Goal: Navigation & Orientation: Find specific page/section

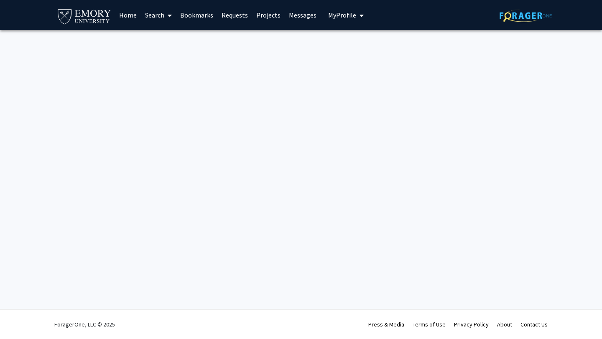
click at [128, 18] on link "Home" at bounding box center [128, 14] width 26 height 29
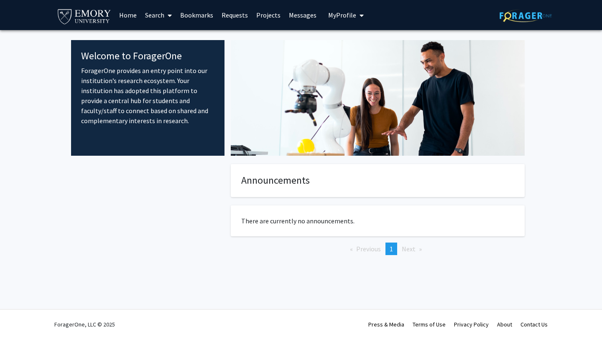
click at [201, 18] on link "Bookmarks" at bounding box center [196, 14] width 41 height 29
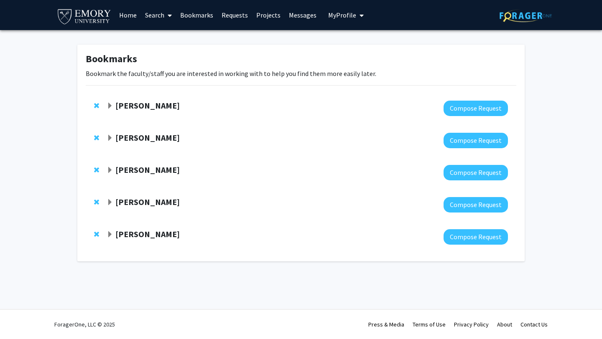
click at [135, 108] on strong "[PERSON_NAME]" at bounding box center [147, 105] width 64 height 10
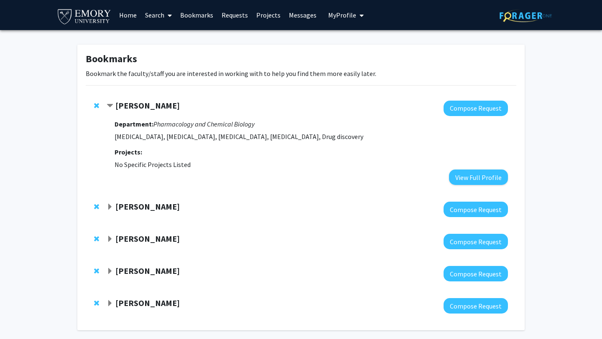
click at [134, 205] on strong "[PERSON_NAME]" at bounding box center [147, 206] width 64 height 10
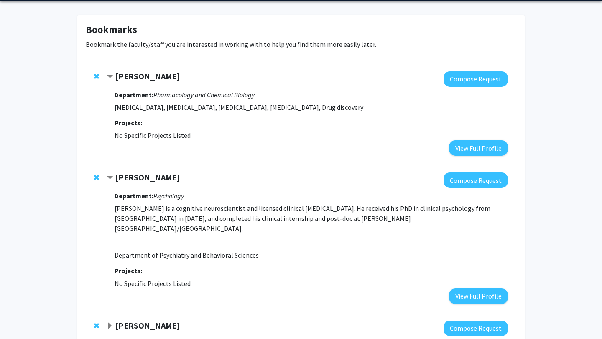
scroll to position [64, 0]
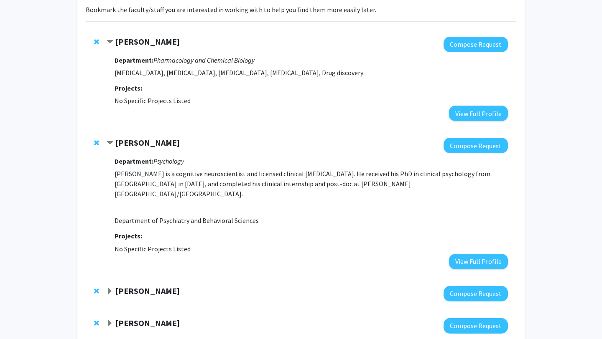
click at [139, 286] on strong "[PERSON_NAME]" at bounding box center [147, 291] width 64 height 10
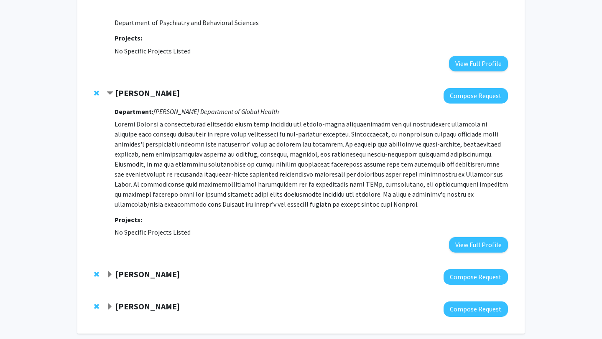
scroll to position [290, 0]
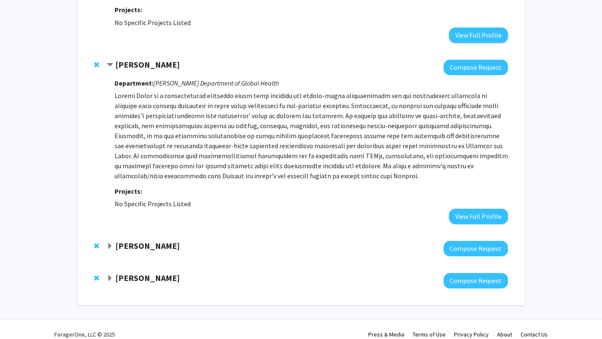
click at [143, 241] on strong "[PERSON_NAME]" at bounding box center [147, 246] width 64 height 10
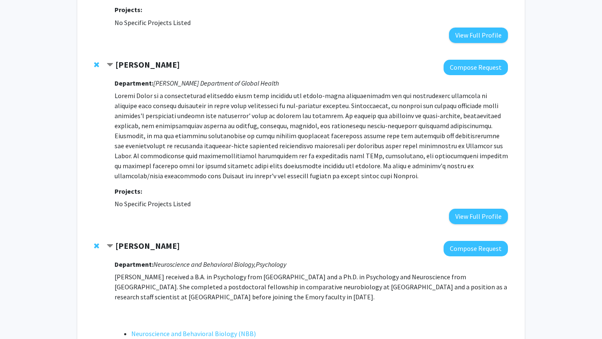
scroll to position [433, 0]
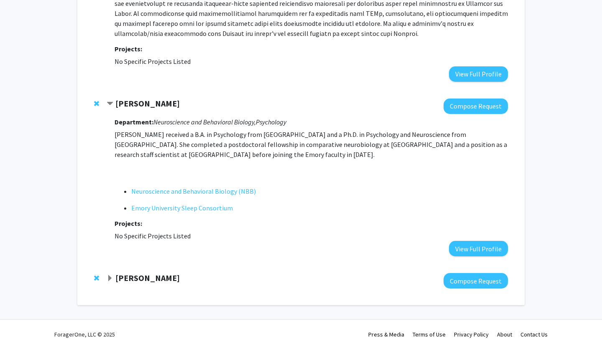
click at [155, 275] on div at bounding box center [307, 280] width 401 height 15
click at [155, 273] on strong "[PERSON_NAME]" at bounding box center [147, 278] width 64 height 10
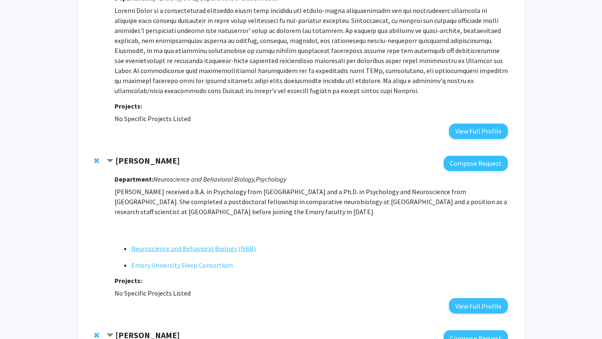
scroll to position [362, 0]
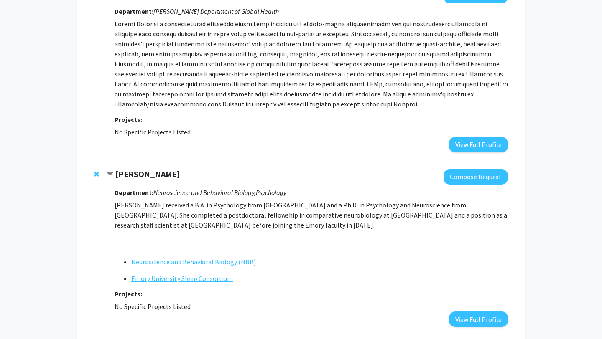
click at [189, 274] on link "Emory University Sleep Consortium" at bounding box center [182, 279] width 102 height 10
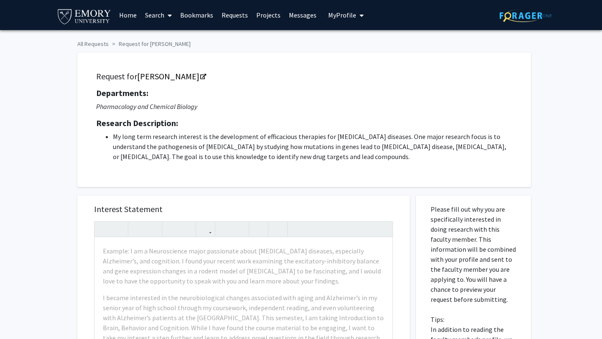
click at [185, 17] on link "Bookmarks" at bounding box center [196, 14] width 41 height 29
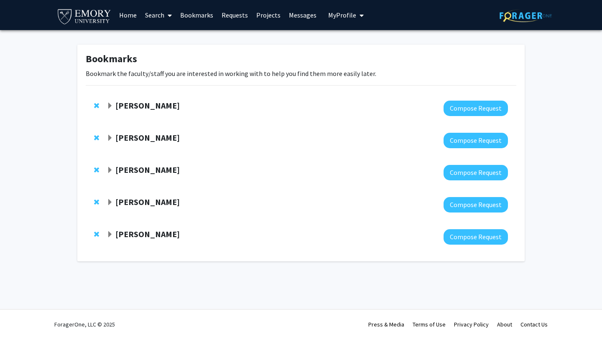
click at [136, 94] on div "[PERSON_NAME] Compose Request" at bounding box center [301, 108] width 430 height 32
click at [137, 100] on strong "[PERSON_NAME]" at bounding box center [147, 105] width 64 height 10
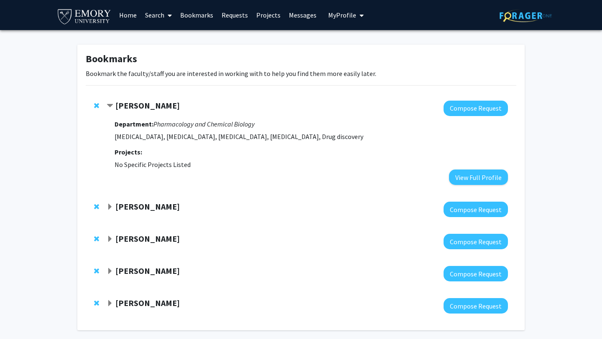
click at [117, 108] on strong "[PERSON_NAME]" at bounding box center [147, 105] width 64 height 10
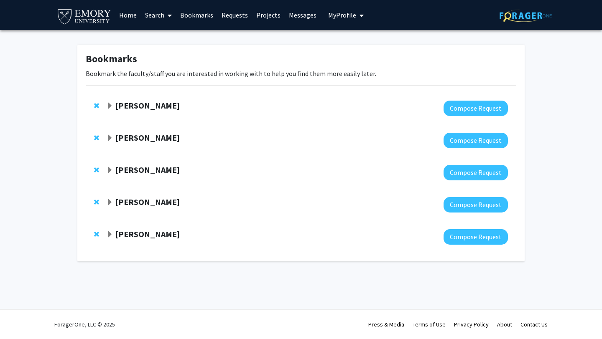
click at [118, 105] on strong "[PERSON_NAME]" at bounding box center [147, 105] width 64 height 10
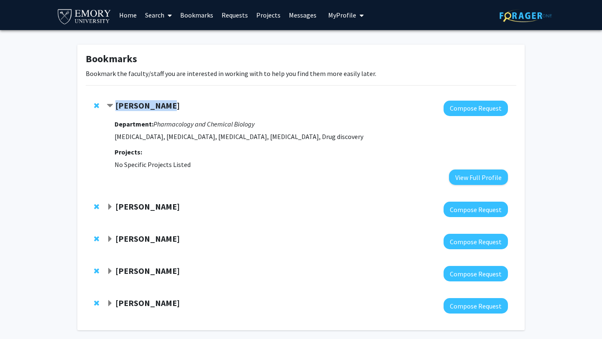
drag, startPoint x: 181, startPoint y: 107, endPoint x: 113, endPoint y: 106, distance: 67.7
click at [113, 106] on div "[PERSON_NAME]" at bounding box center [197, 106] width 180 height 10
copy strong "[PERSON_NAME]"
